Goal: Task Accomplishment & Management: Manage account settings

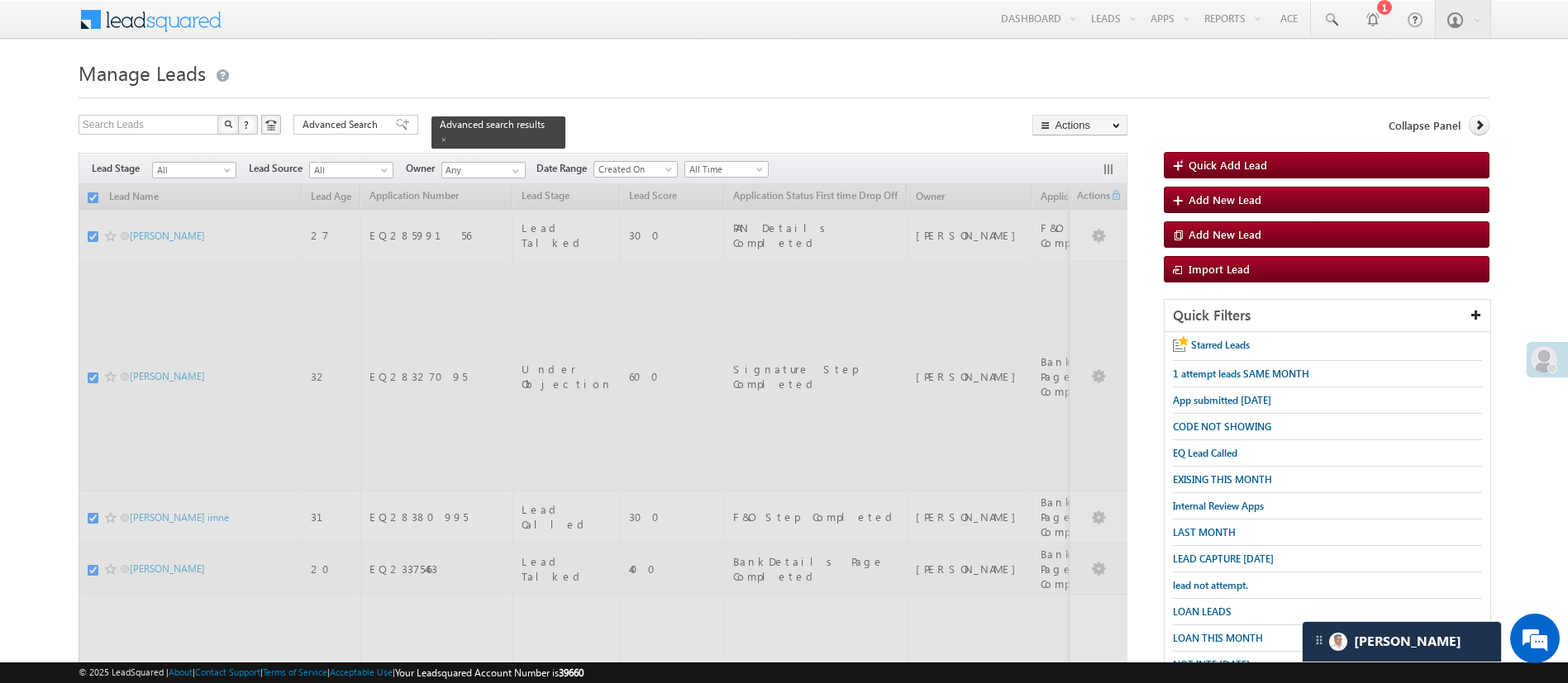
scroll to position [8719, 0]
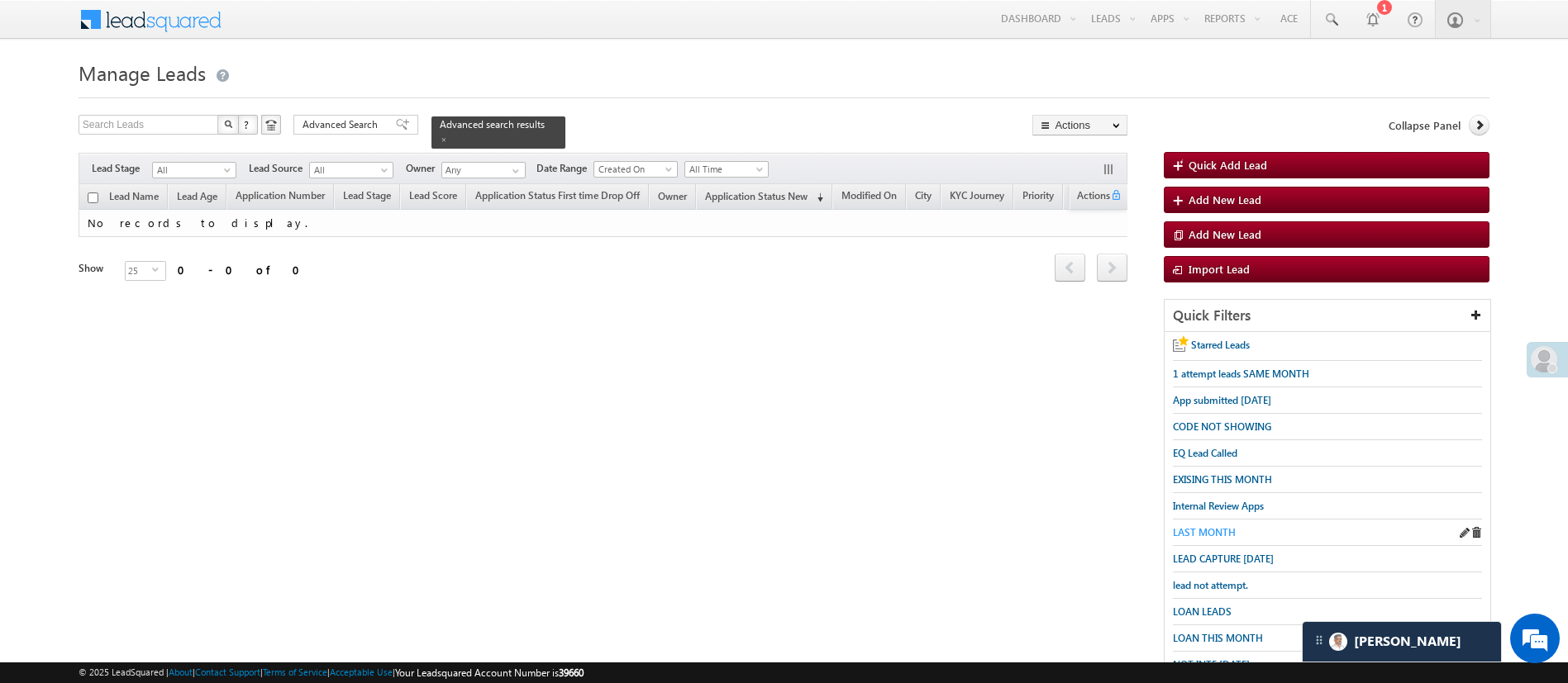
click at [1221, 527] on span "LAST MONTH" at bounding box center [1204, 533] width 63 height 12
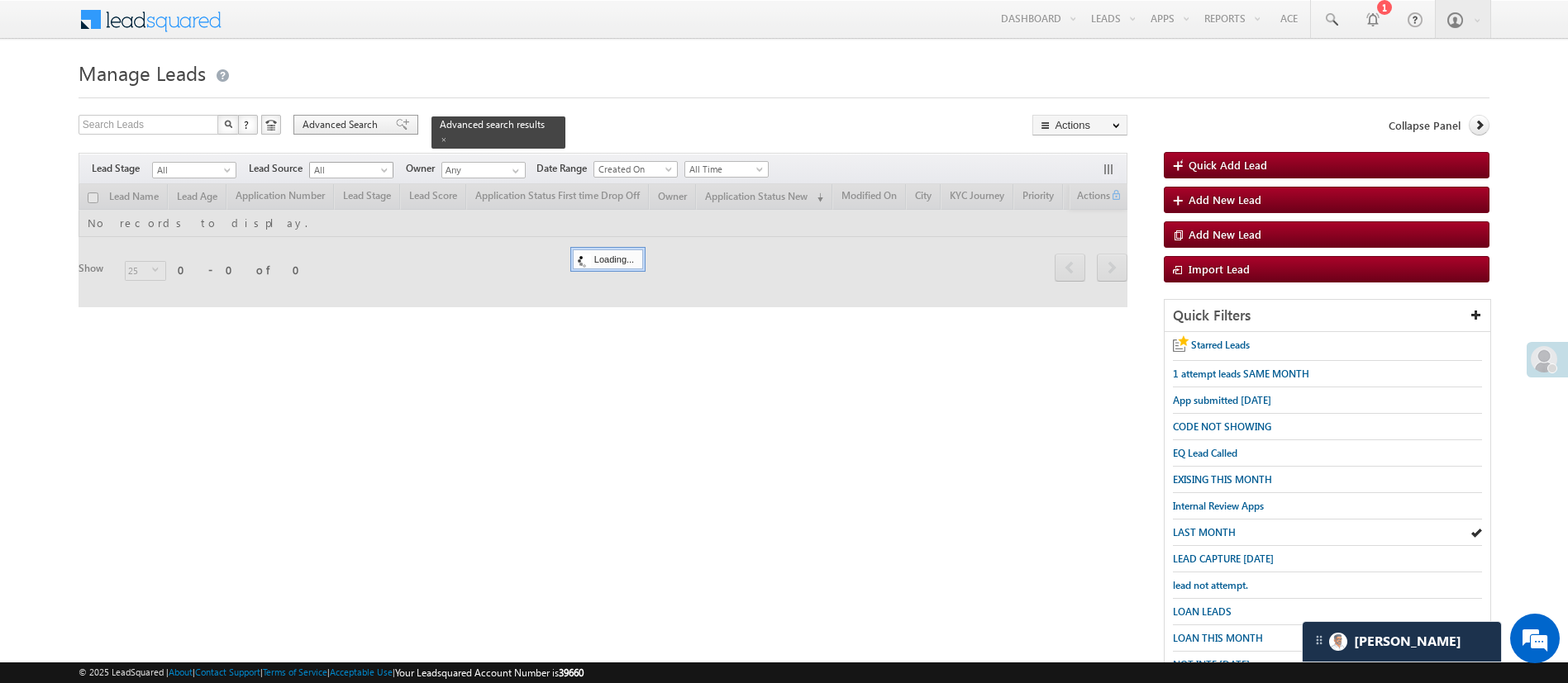
click at [335, 119] on span "Advanced Search" at bounding box center [342, 125] width 80 height 15
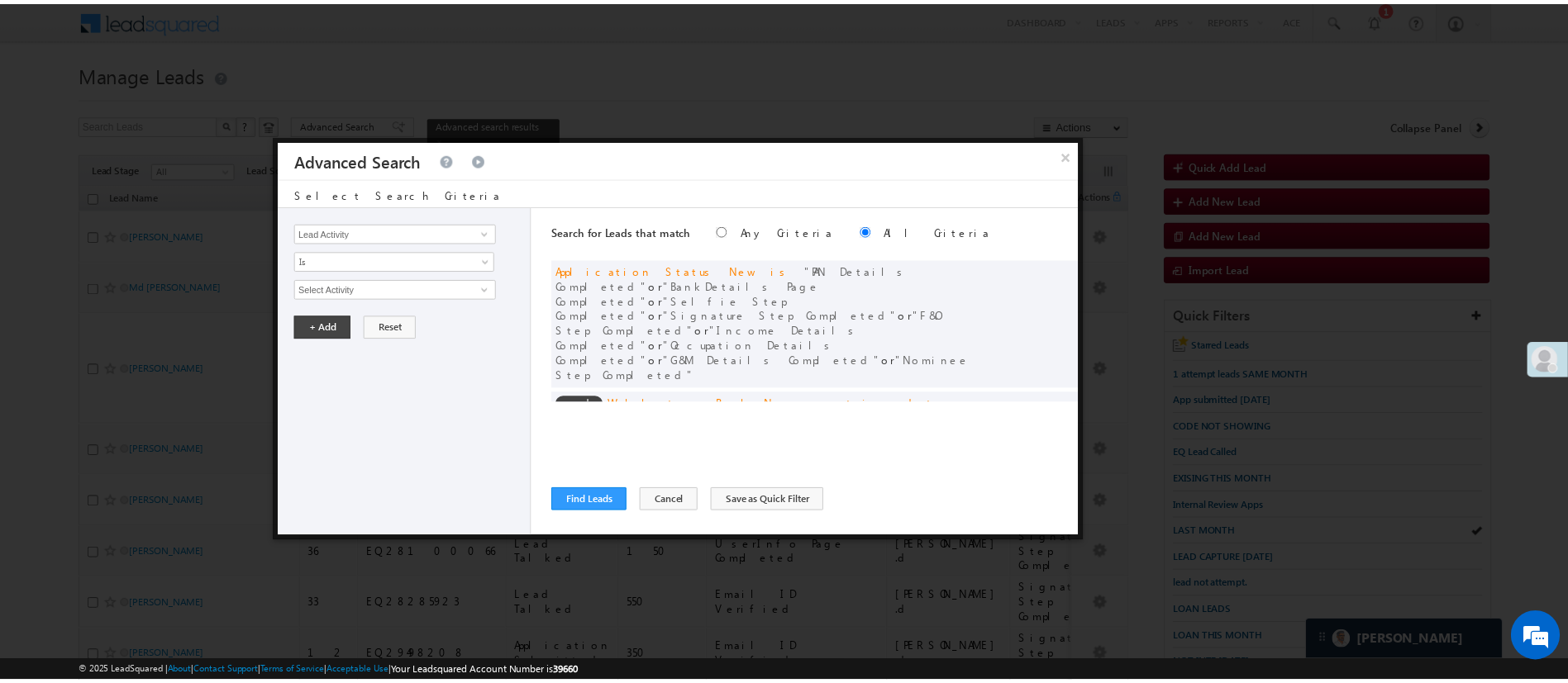
scroll to position [125, 0]
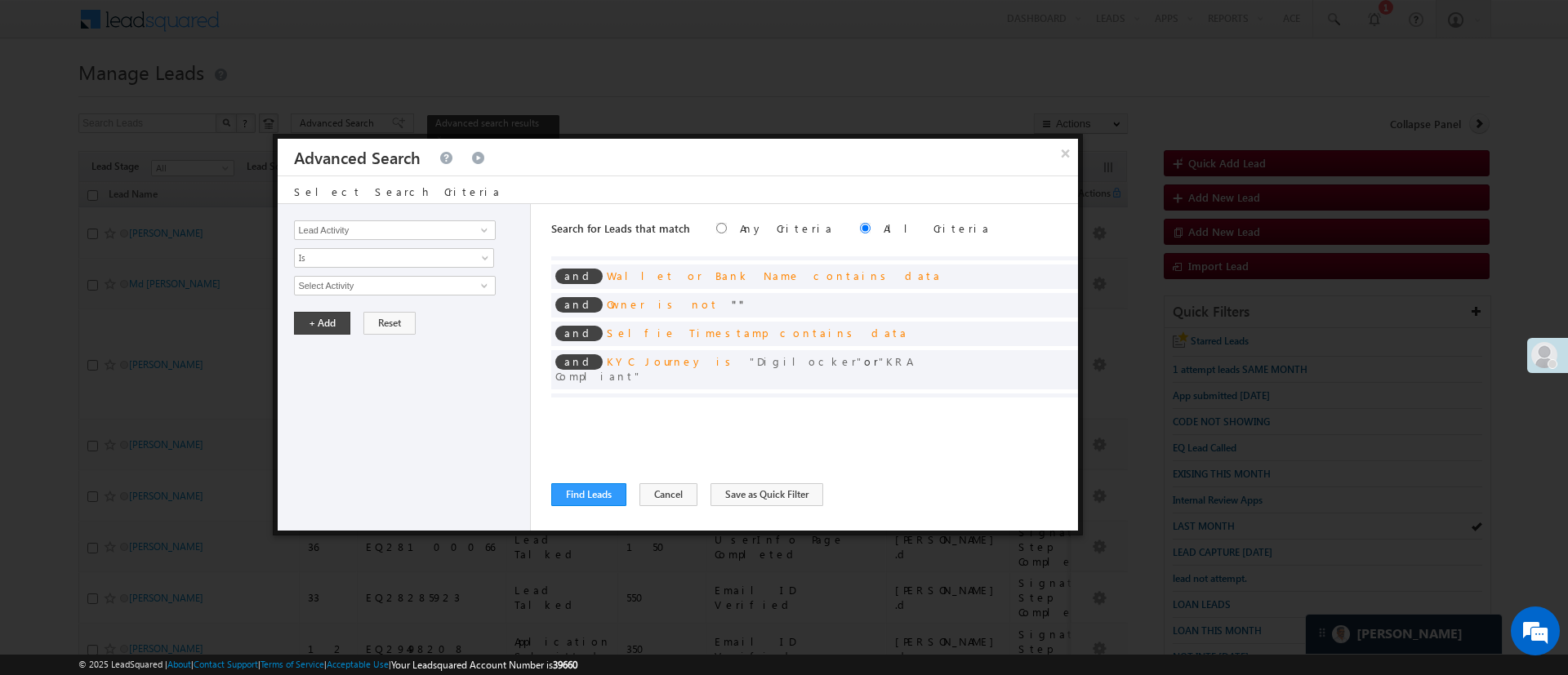
click at [606, 478] on div "Search for Leads that match Any Criteria All Criteria Note that the current tri…" at bounding box center [814, 368] width 526 height 327
click at [600, 489] on button "Find Leads" at bounding box center [588, 495] width 75 height 23
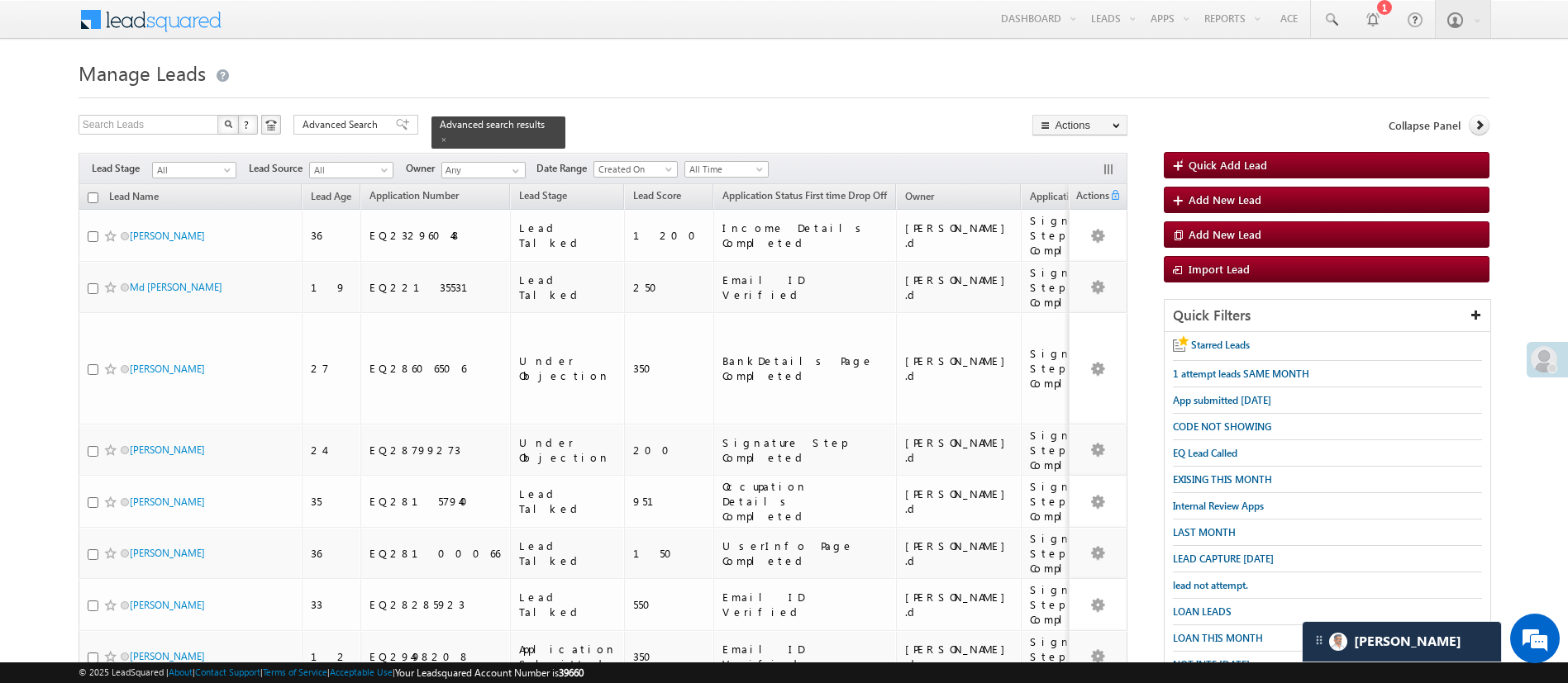
scroll to position [731, 0]
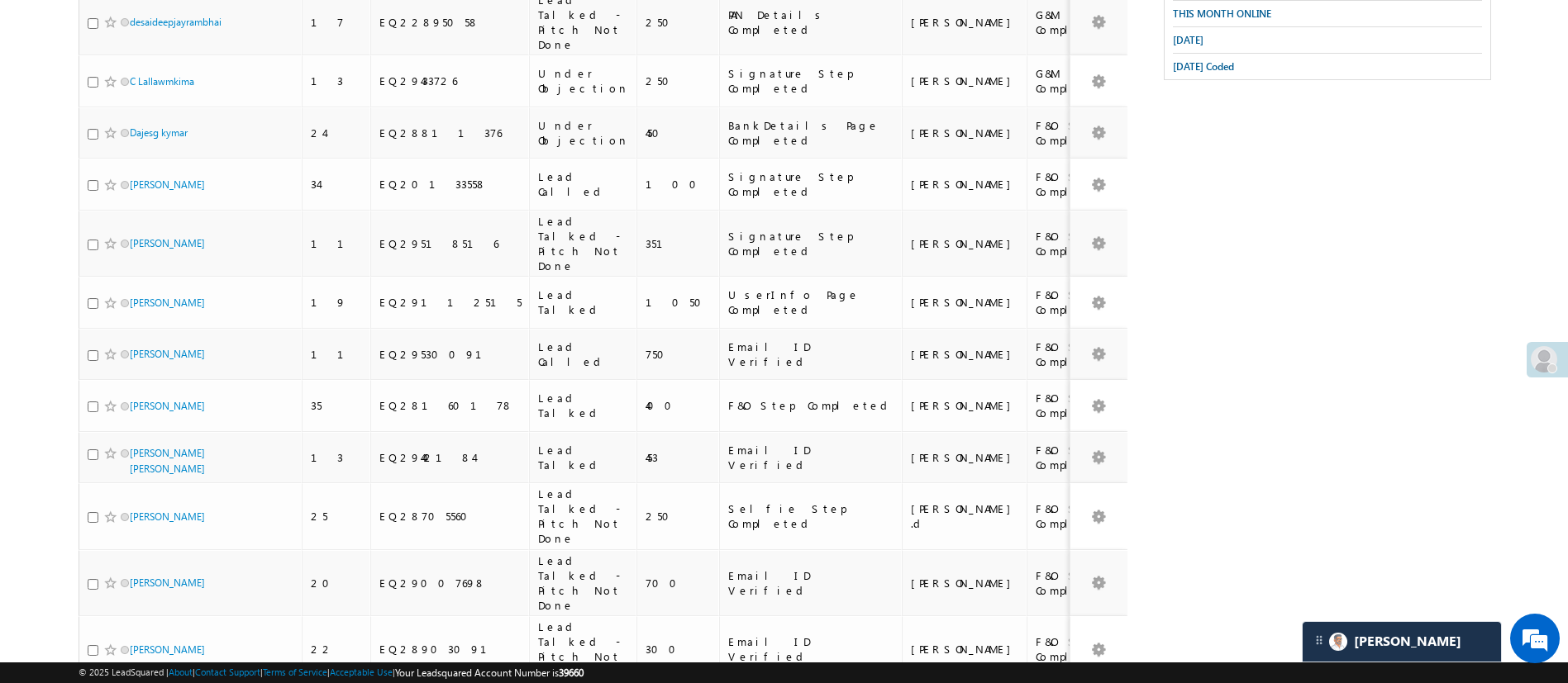
scroll to position [0, 0]
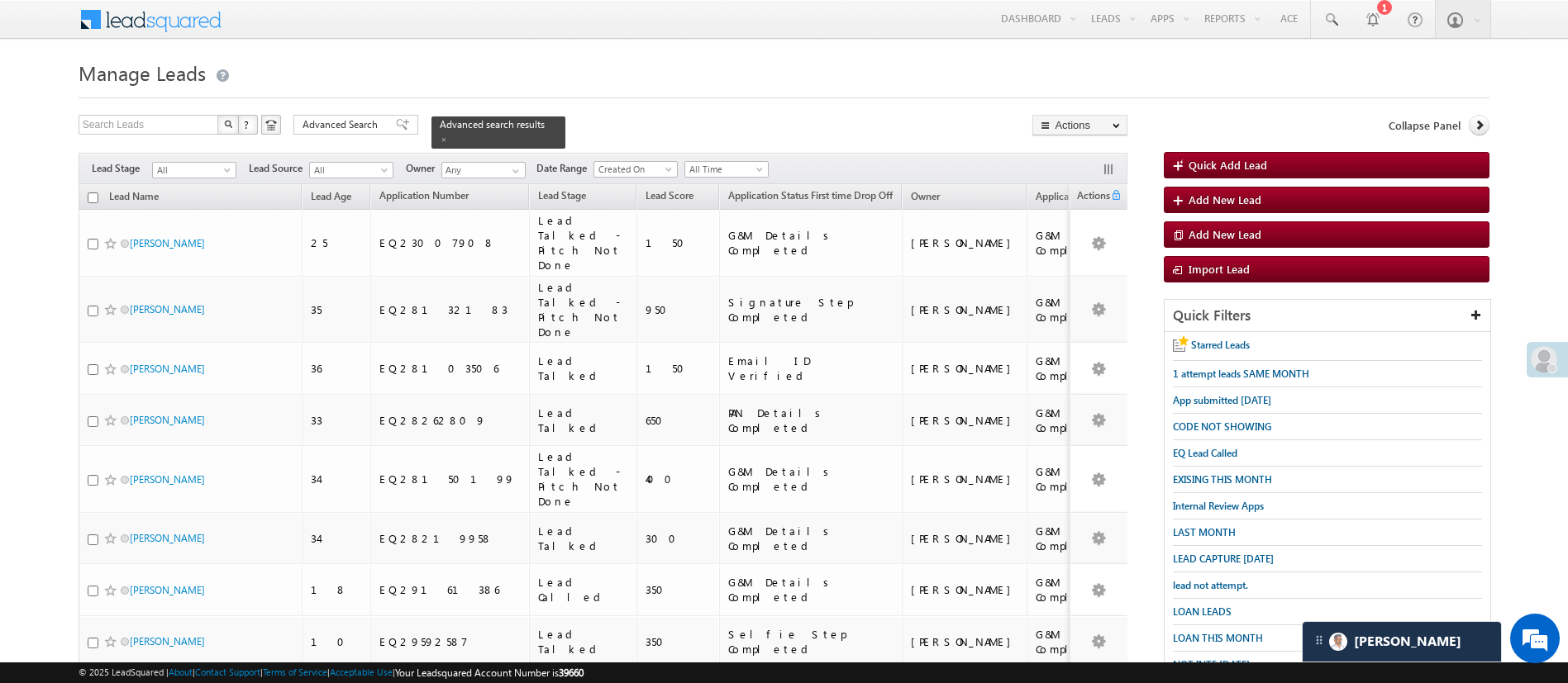
click at [93, 193] on input "checkbox" at bounding box center [93, 198] width 11 height 11
checkbox input "true"
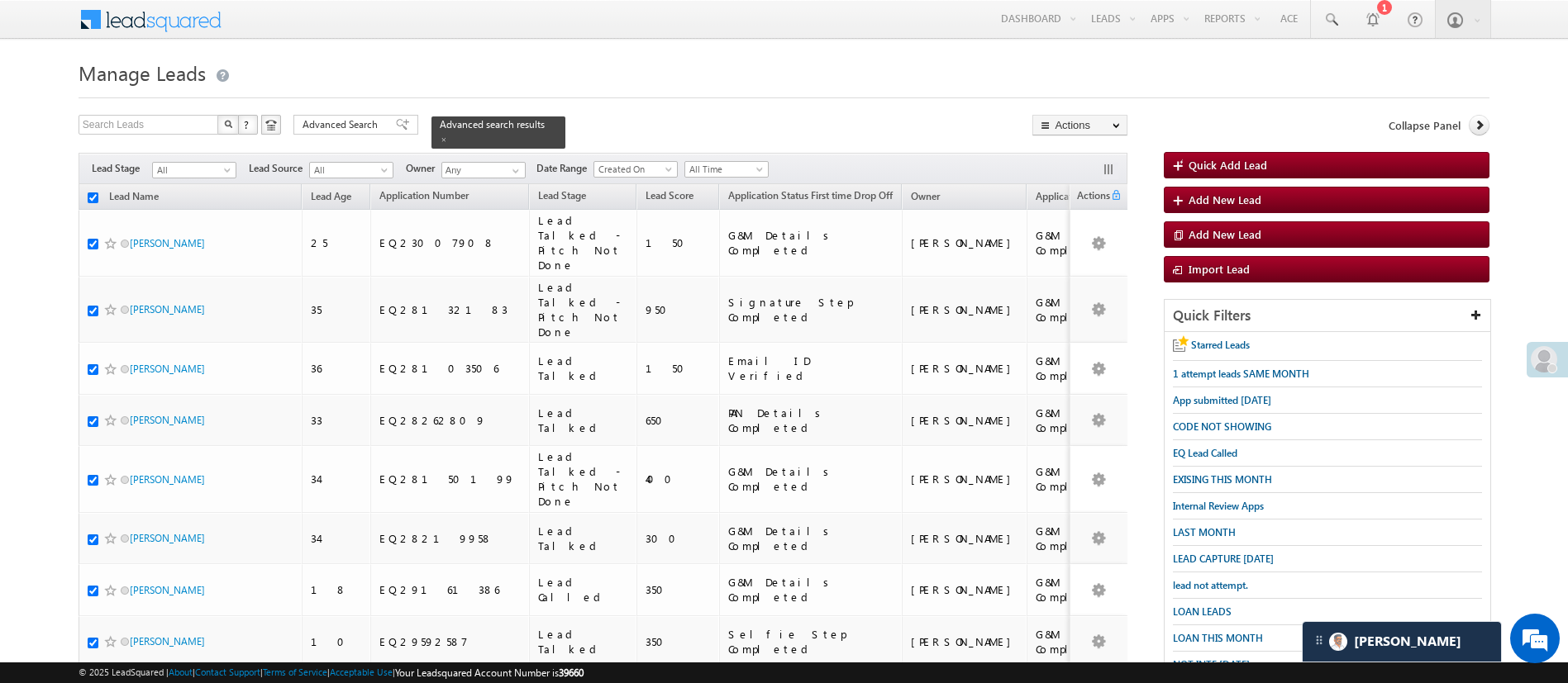
checkbox input "true"
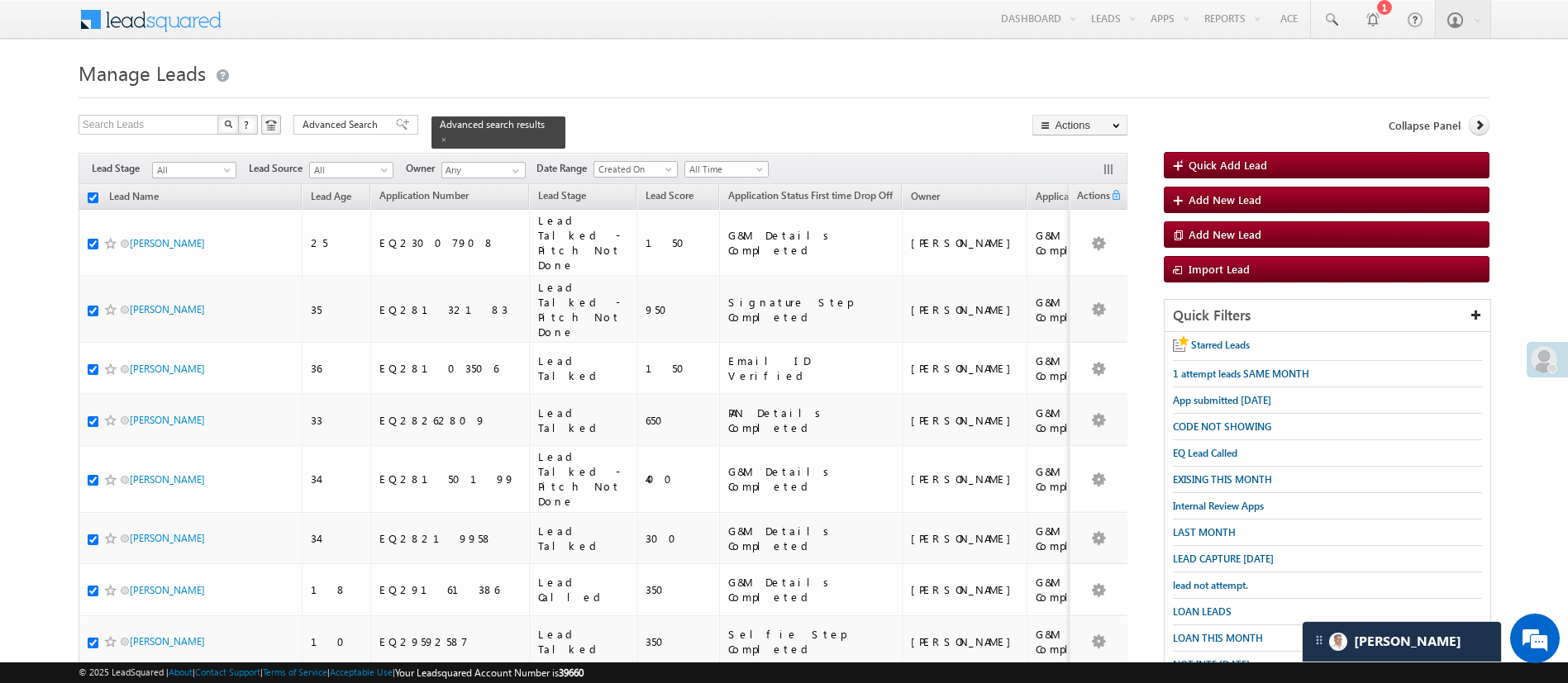
checkbox input "true"
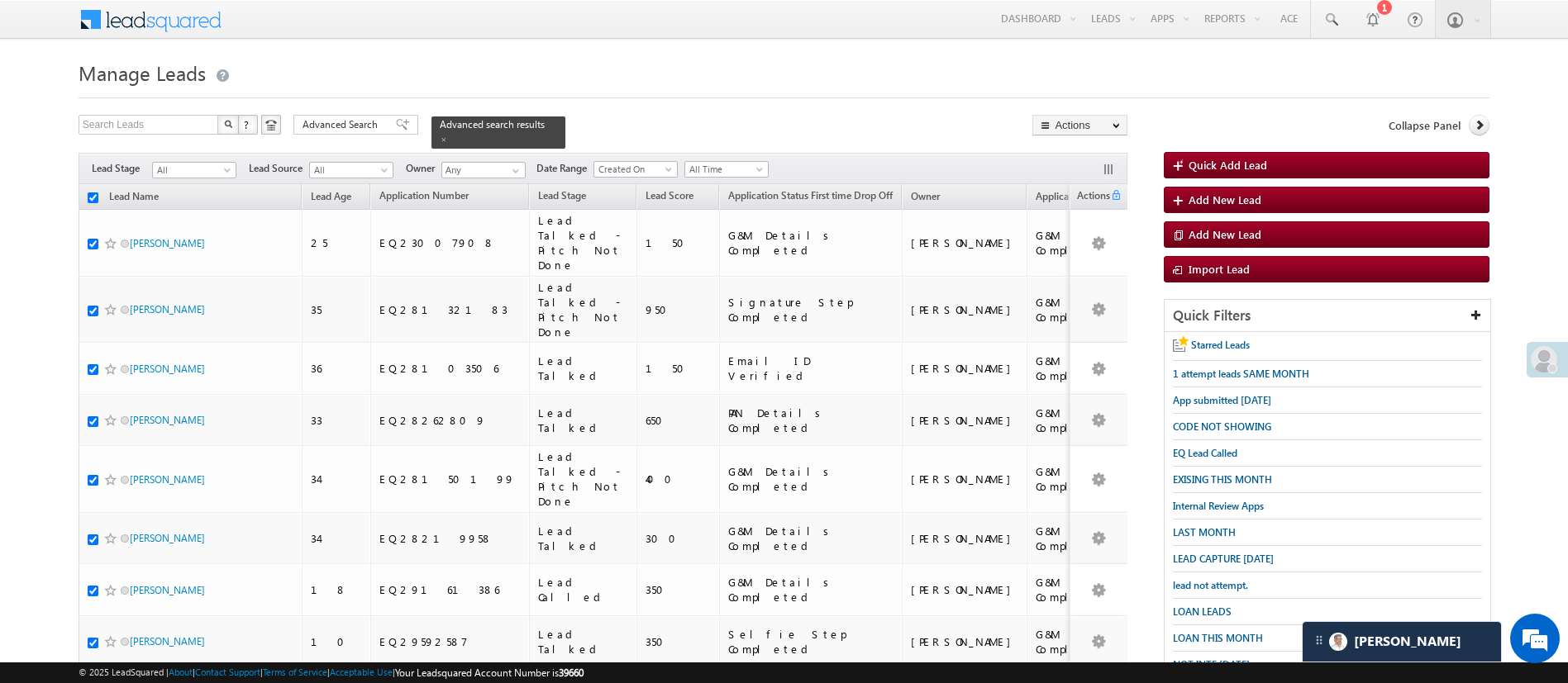
checkbox input "true"
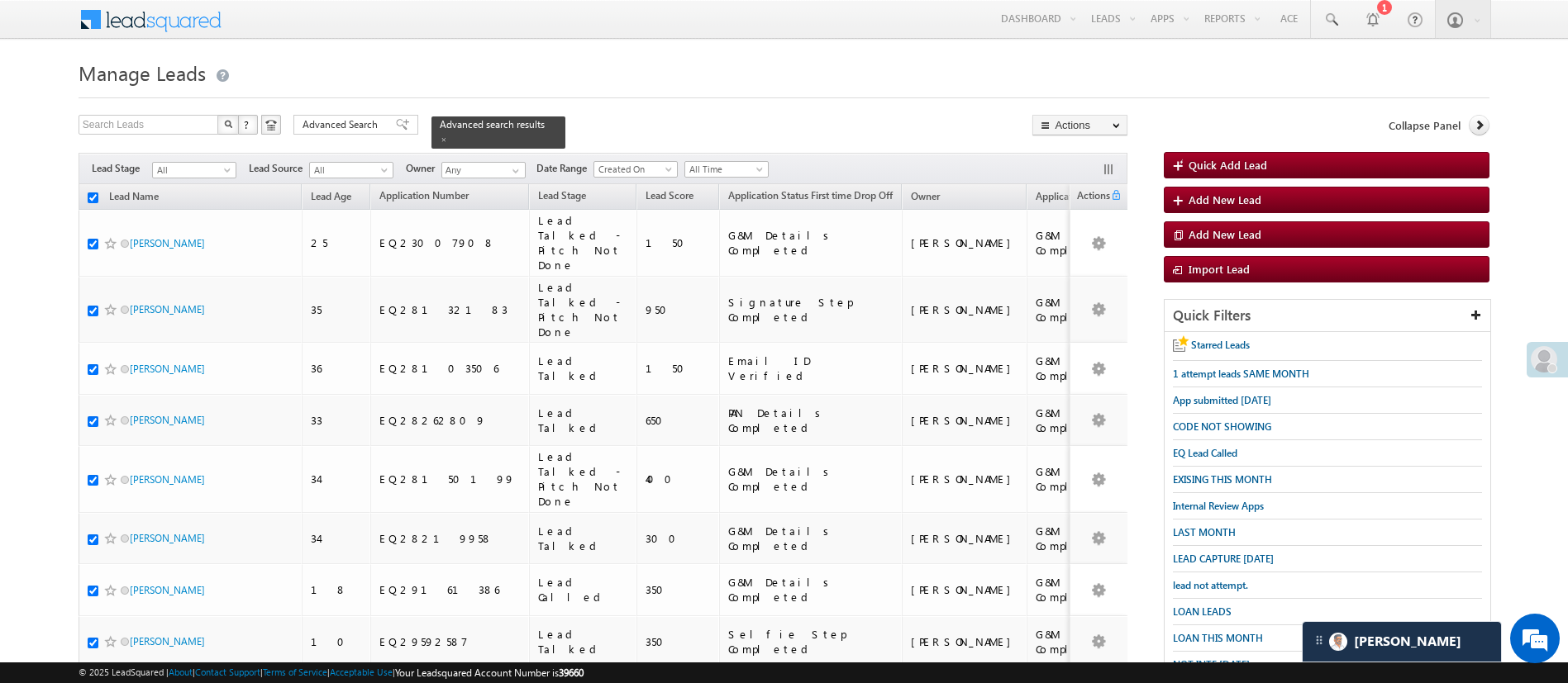
checkbox input "true"
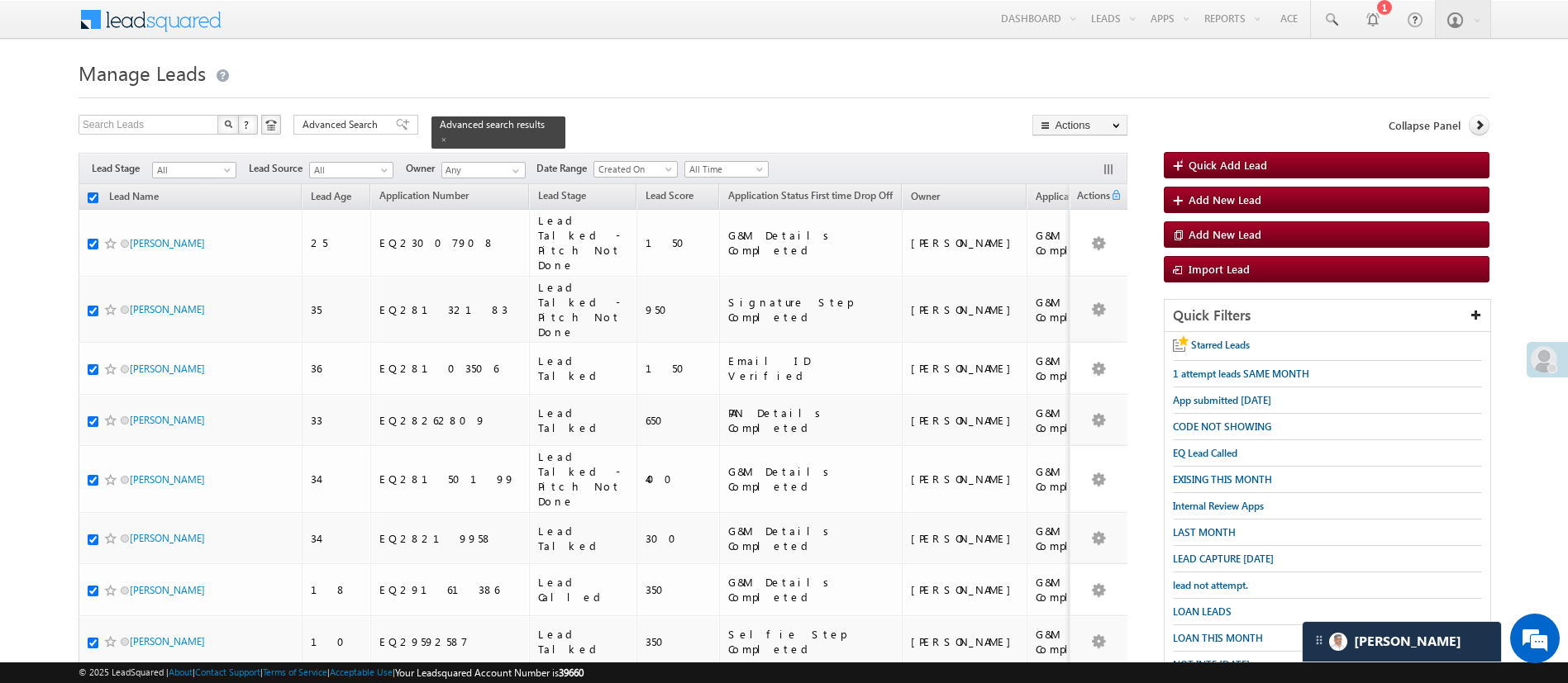
checkbox input "true"
click at [1091, 248] on link "Change Owner" at bounding box center [1080, 247] width 94 height 19
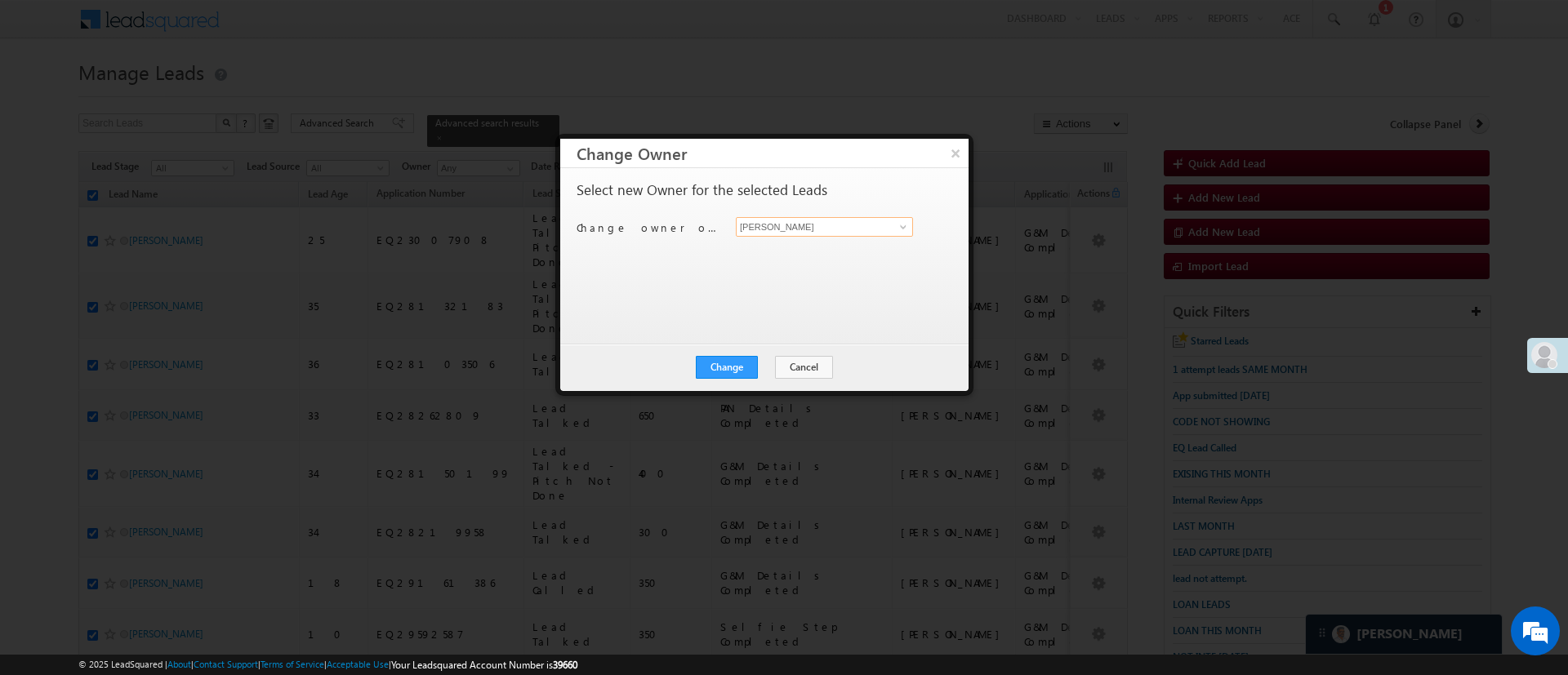
click at [890, 229] on input "[PERSON_NAME]" at bounding box center [824, 227] width 177 height 19
click at [900, 224] on span at bounding box center [903, 227] width 13 height 13
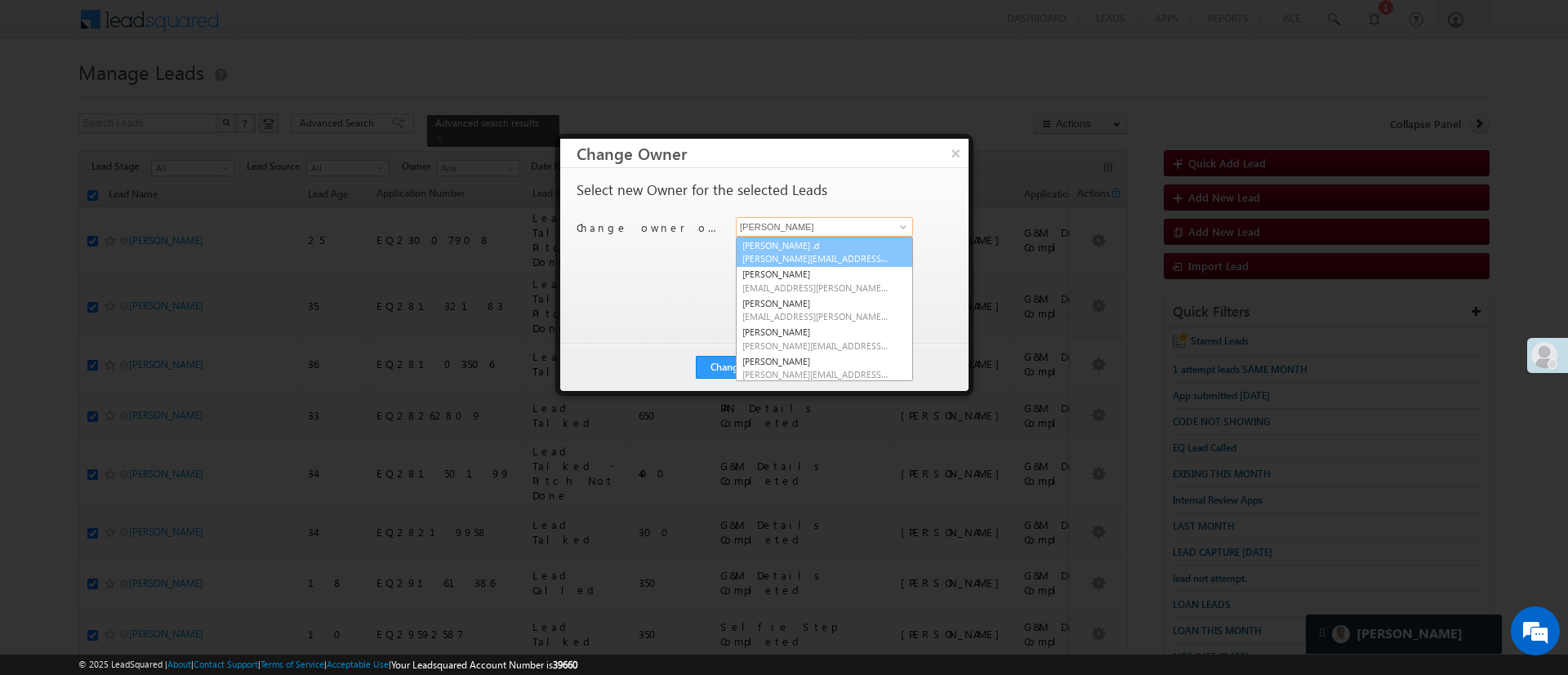
click at [861, 250] on link "[PERSON_NAME] .d [PERSON_NAME][EMAIL_ADDRESS][DOMAIN_NAME]" at bounding box center [824, 252] width 177 height 31
type input "[PERSON_NAME] .d"
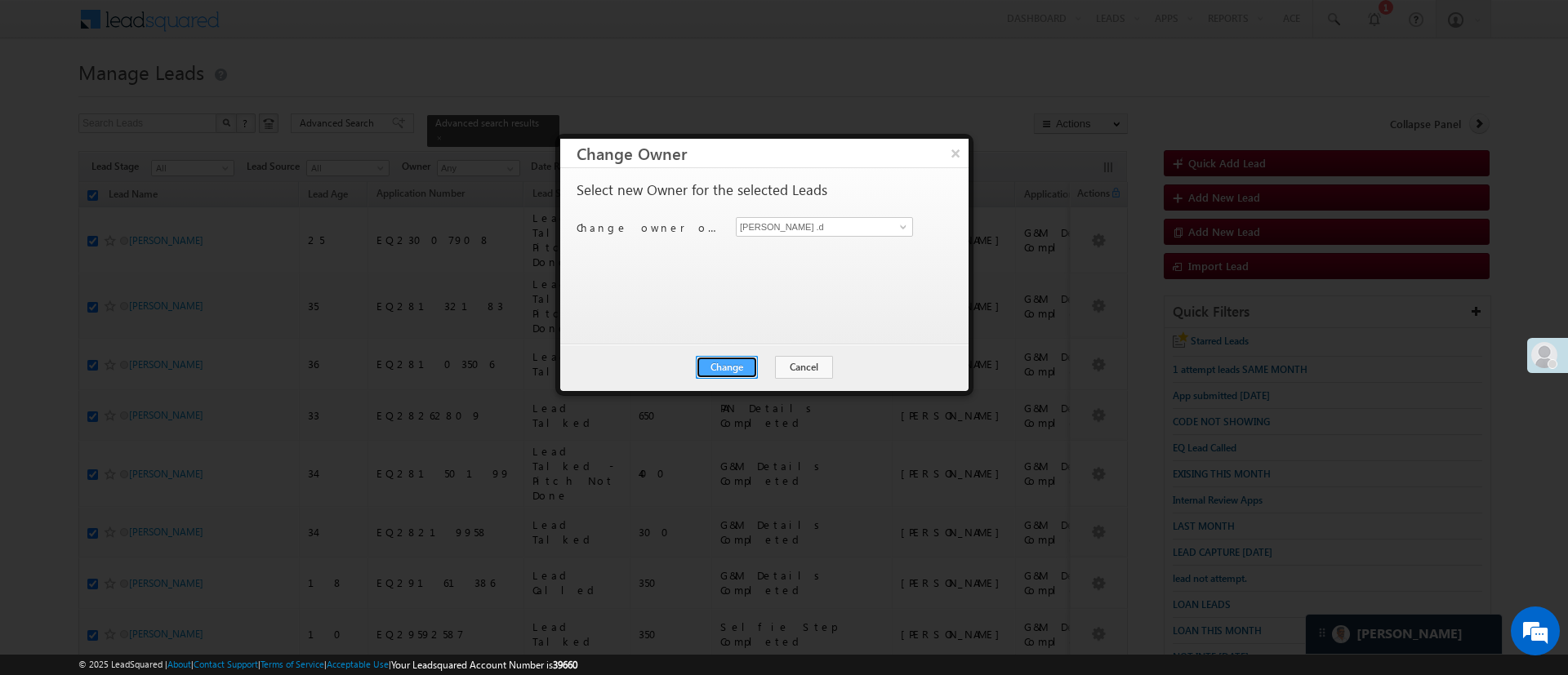
click at [726, 373] on button "Change" at bounding box center [726, 368] width 62 height 23
click at [764, 364] on button "Close" at bounding box center [767, 368] width 52 height 23
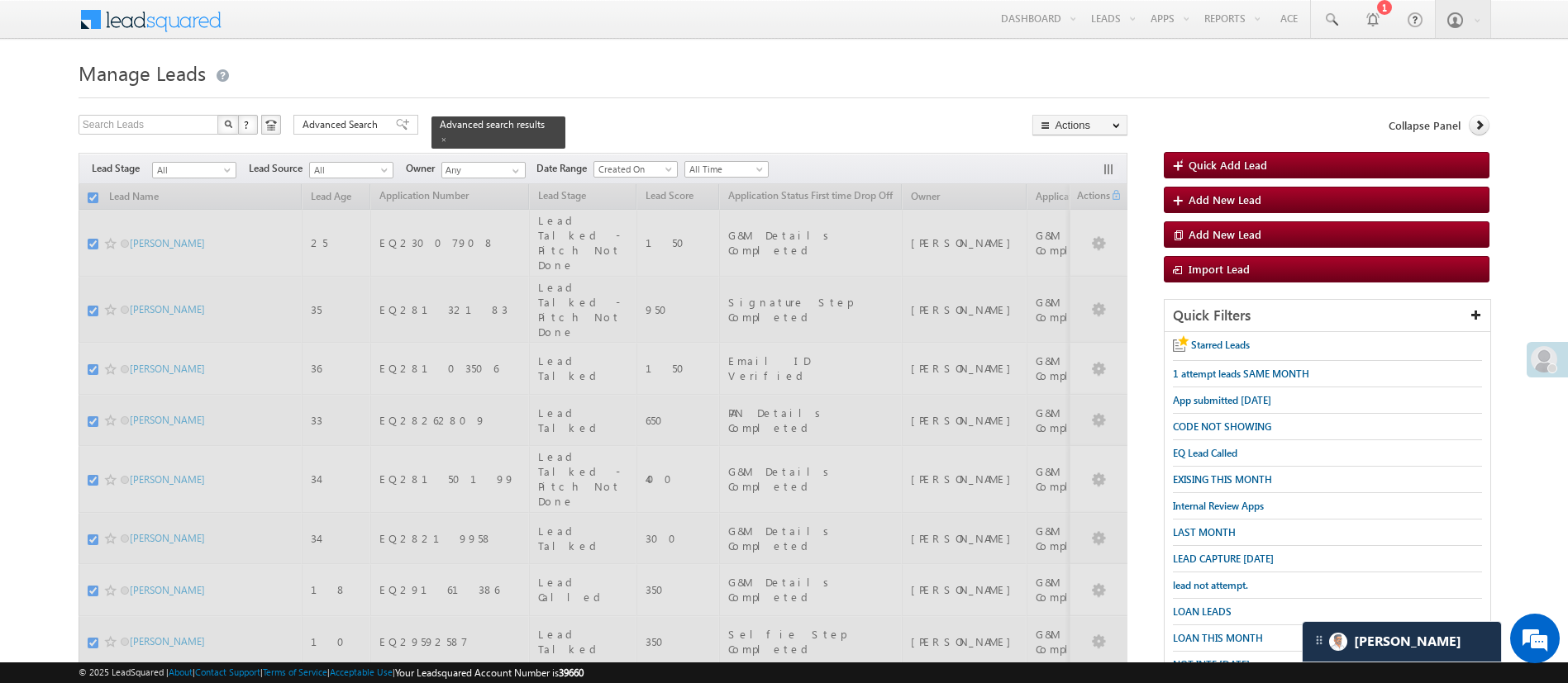
checkbox input "false"
